Goal: Share content: Share content

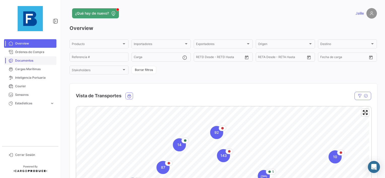
click at [24, 57] on link "Documentos" at bounding box center [30, 60] width 52 height 9
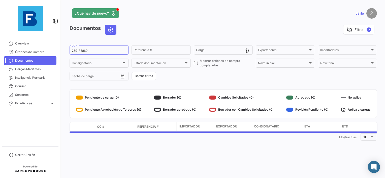
click at [83, 53] on div "259175869 OC #" at bounding box center [99, 50] width 54 height 10
click at [77, 51] on input "259175869" at bounding box center [99, 51] width 54 height 4
paste input "EBKG14130025"
type input "EBKG14130025"
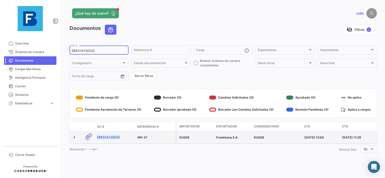
click at [103, 138] on link "EBKG14130025" at bounding box center [115, 137] width 36 height 5
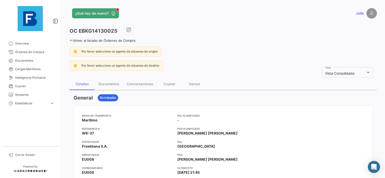
click at [104, 84] on div "Documentos" at bounding box center [108, 84] width 21 height 4
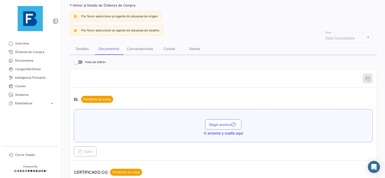
scroll to position [50, 0]
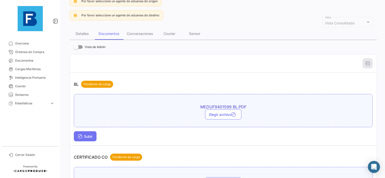
click at [93, 135] on button "Subir" at bounding box center [85, 136] width 23 height 10
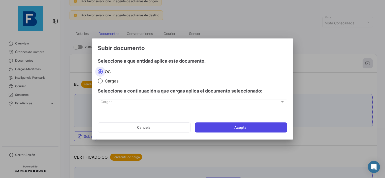
click at [243, 129] on button "Aceptar" at bounding box center [241, 128] width 92 height 10
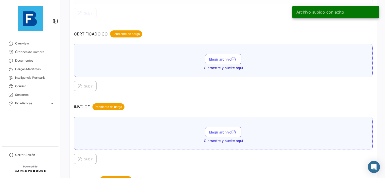
scroll to position [176, 0]
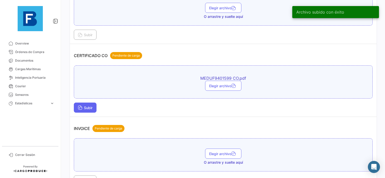
click at [84, 108] on button "Subir" at bounding box center [85, 108] width 23 height 10
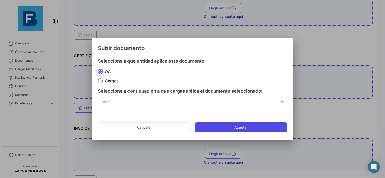
click at [243, 127] on button "Aceptar" at bounding box center [241, 128] width 92 height 10
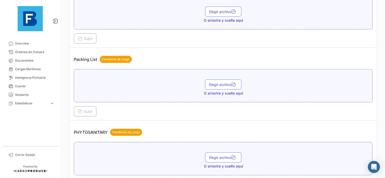
scroll to position [327, 0]
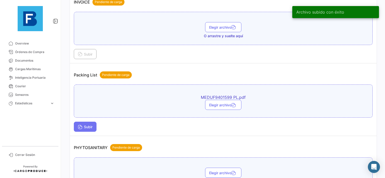
click at [82, 125] on span "Subir" at bounding box center [85, 127] width 15 height 4
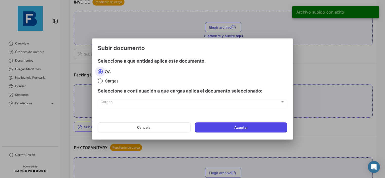
click at [227, 130] on button "Aceptar" at bounding box center [241, 128] width 92 height 10
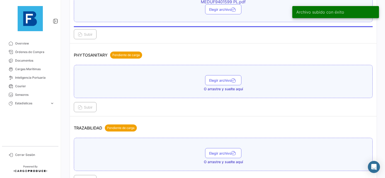
scroll to position [428, 0]
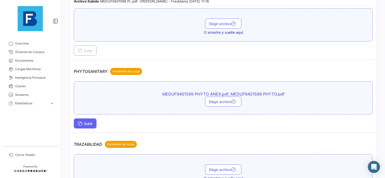
click at [89, 122] on span "Subir" at bounding box center [85, 124] width 15 height 4
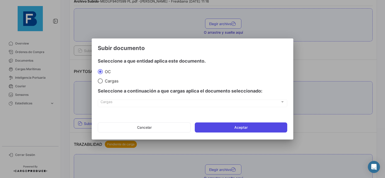
drag, startPoint x: 247, startPoint y: 120, endPoint x: 237, endPoint y: 127, distance: 12.0
click at [247, 120] on mat-dialog-actions "Cancelar Aceptar" at bounding box center [192, 127] width 189 height 17
click at [237, 127] on button "Aceptar" at bounding box center [241, 128] width 92 height 10
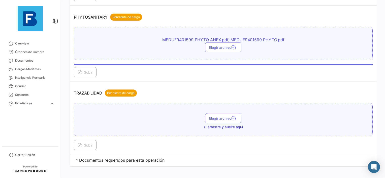
scroll to position [483, 0]
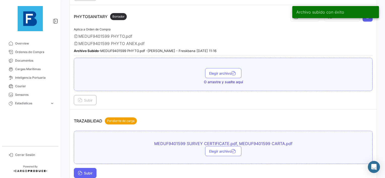
click at [83, 171] on span "Subir" at bounding box center [85, 173] width 15 height 4
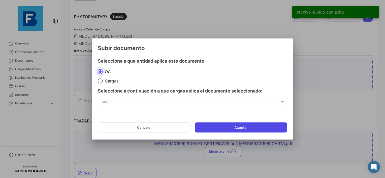
click at [239, 130] on button "Aceptar" at bounding box center [241, 128] width 92 height 10
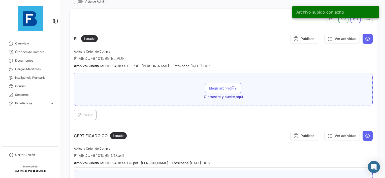
scroll to position [0, 0]
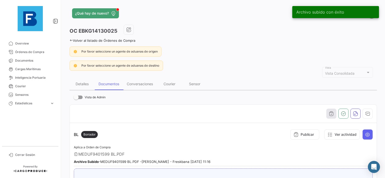
click at [329, 115] on icon "button" at bounding box center [331, 113] width 5 height 5
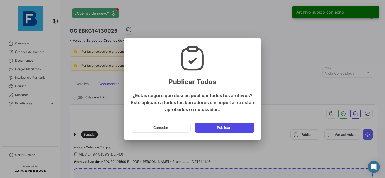
click at [240, 129] on button "Publicar" at bounding box center [225, 128] width 60 height 10
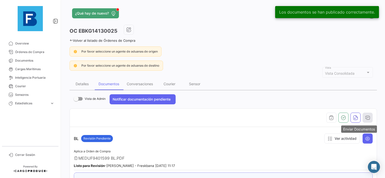
click at [368, 115] on button "button" at bounding box center [367, 118] width 10 height 10
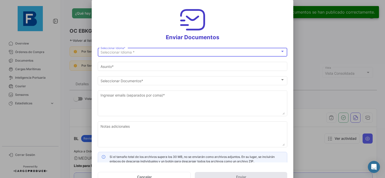
click at [151, 53] on div "Seleccionar Idioma *" at bounding box center [190, 52] width 180 height 4
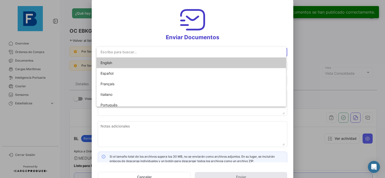
click at [128, 61] on span "English" at bounding box center [135, 63] width 71 height 11
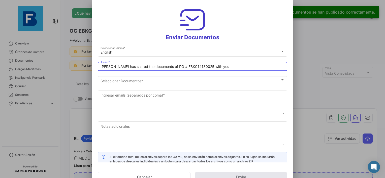
click at [104, 68] on input "[PERSON_NAME] has shared the documents of PO # EBKG14130025 with you" at bounding box center [192, 67] width 184 height 4
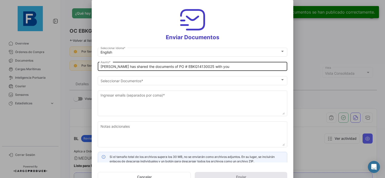
click at [100, 67] on div "[PERSON_NAME] has shared the documents of PO # EBKG14130025 with you Asunto *" at bounding box center [192, 66] width 189 height 10
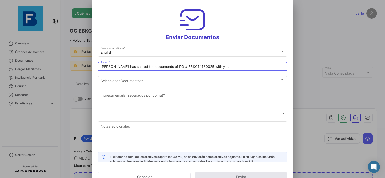
paste input "BANA KING LLC_FRESKBANA_DOCUMENTS_WK XX"
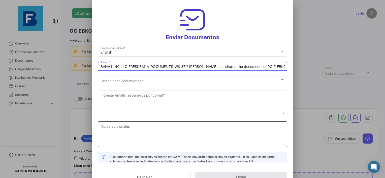
type input "BANA KING LLC_FRESKBANA_DOCUMENTS_WK 37// [PERSON_NAME] has shared the document…"
click at [162, 133] on textarea "Notas adicionales" at bounding box center [192, 135] width 184 height 22
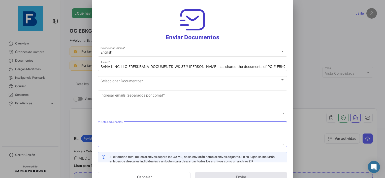
paste textarea "BANA KING LLC_FRESKBANA_DOCUMENTS_WK XX"
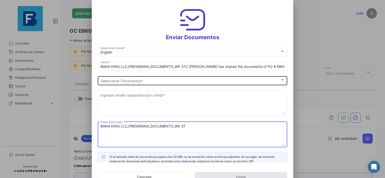
type textarea "BANA KING LLC_FRESKBANA_DOCUMENTS_WK 37"
click at [113, 82] on span "Seleccionar Documentos" at bounding box center [190, 81] width 180 height 4
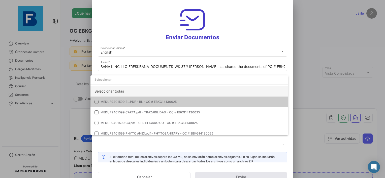
click at [117, 89] on div "Seleccionar todas" at bounding box center [189, 91] width 198 height 11
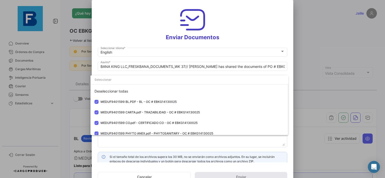
click at [121, 144] on div at bounding box center [192, 89] width 385 height 178
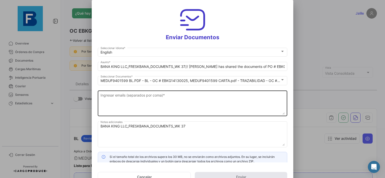
click at [151, 97] on textarea "Ingresar emails (separados por coma) *" at bounding box center [192, 104] width 184 height 22
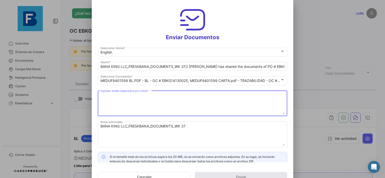
paste textarea "[EMAIL_ADDRESS][DOMAIN_NAME],[EMAIL_ADDRESS][DOMAIN_NAME],[EMAIL_ADDRESS][DOMAI…"
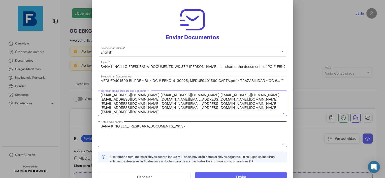
type textarea "[EMAIL_ADDRESS][DOMAIN_NAME],[EMAIL_ADDRESS][DOMAIN_NAME],[EMAIL_ADDRESS][DOMAI…"
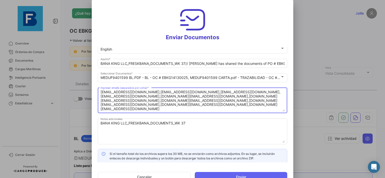
scroll to position [4, 0]
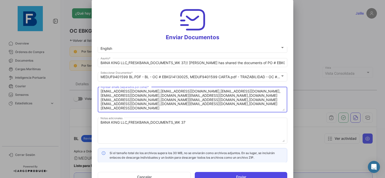
click at [244, 175] on button "Enviar" at bounding box center [241, 177] width 92 height 10
